Goal: Task Accomplishment & Management: Use online tool/utility

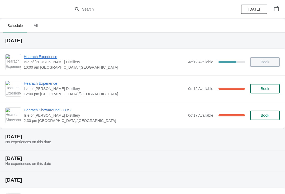
click at [52, 85] on span "Hearach Experience" at bounding box center [105, 83] width 162 height 5
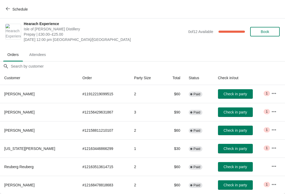
scroll to position [3, 0]
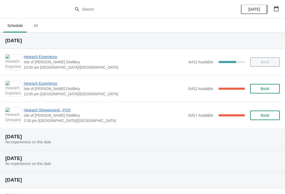
click at [48, 82] on span "Hearach Experience" at bounding box center [105, 83] width 162 height 5
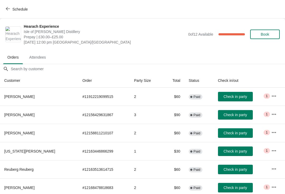
click at [226, 98] on span "Check in party" at bounding box center [234, 96] width 23 height 4
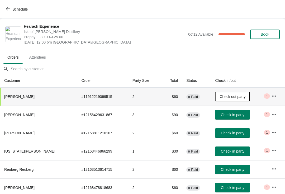
click at [227, 191] on button "Check in party" at bounding box center [232, 187] width 35 height 9
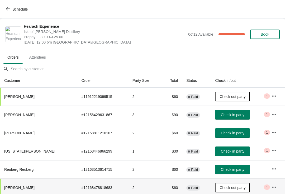
click at [228, 171] on span "Check in party" at bounding box center [232, 169] width 23 height 4
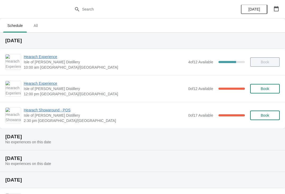
click at [41, 84] on span "Hearach Experience" at bounding box center [105, 83] width 162 height 5
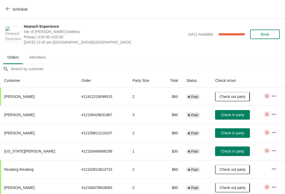
click at [223, 133] on span "Check in party" at bounding box center [232, 133] width 23 height 4
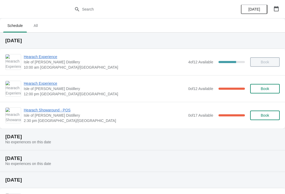
click at [42, 85] on span "Hearach Experience" at bounding box center [105, 83] width 162 height 5
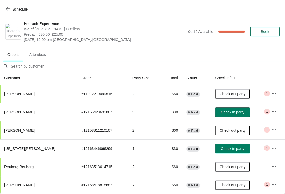
scroll to position [3, 0]
click at [231, 113] on span "Check in party" at bounding box center [232, 112] width 23 height 4
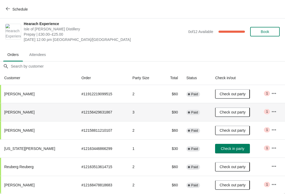
click at [224, 144] on button "Check in party" at bounding box center [232, 148] width 35 height 9
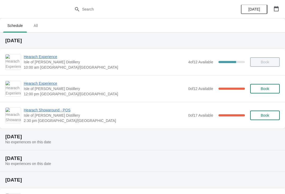
click at [50, 85] on span "Hearach Experience" at bounding box center [105, 83] width 162 height 5
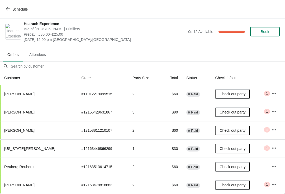
scroll to position [3, 0]
